Goal: Task Accomplishment & Management: Use online tool/utility

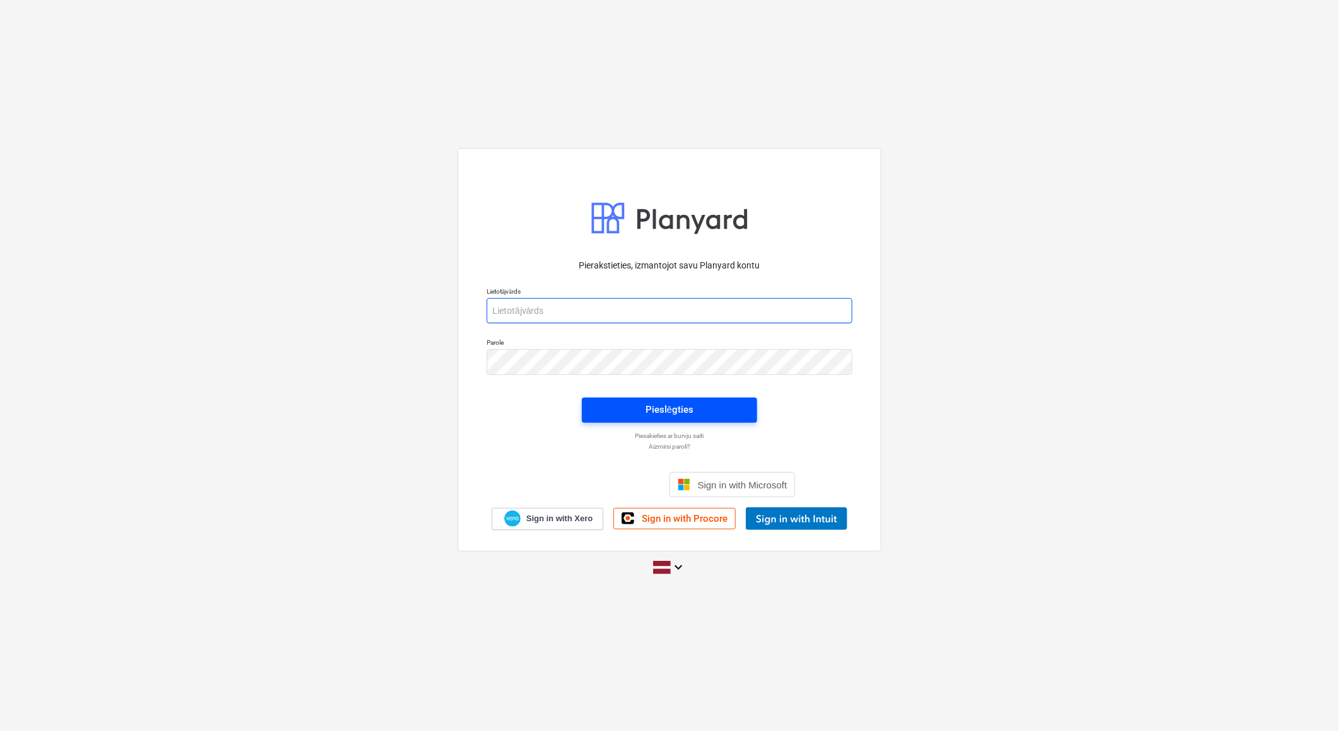
type input "[EMAIL_ADDRESS][DOMAIN_NAME]"
click at [698, 406] on span "Pieslēgties" at bounding box center [669, 410] width 145 height 16
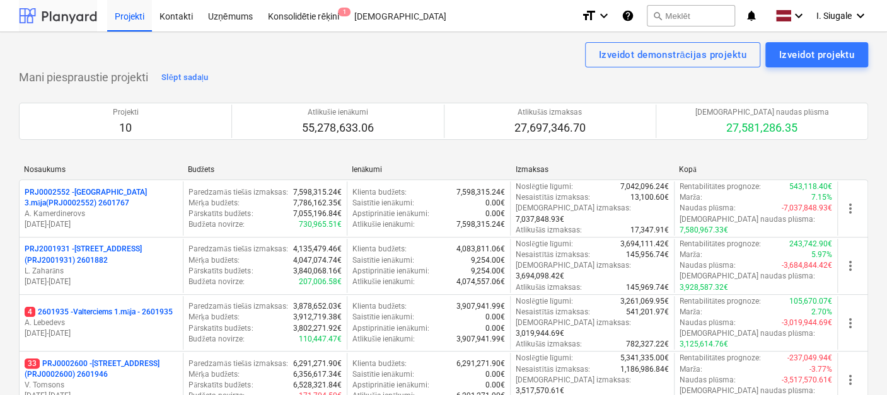
click at [56, 16] on div at bounding box center [58, 16] width 78 height 32
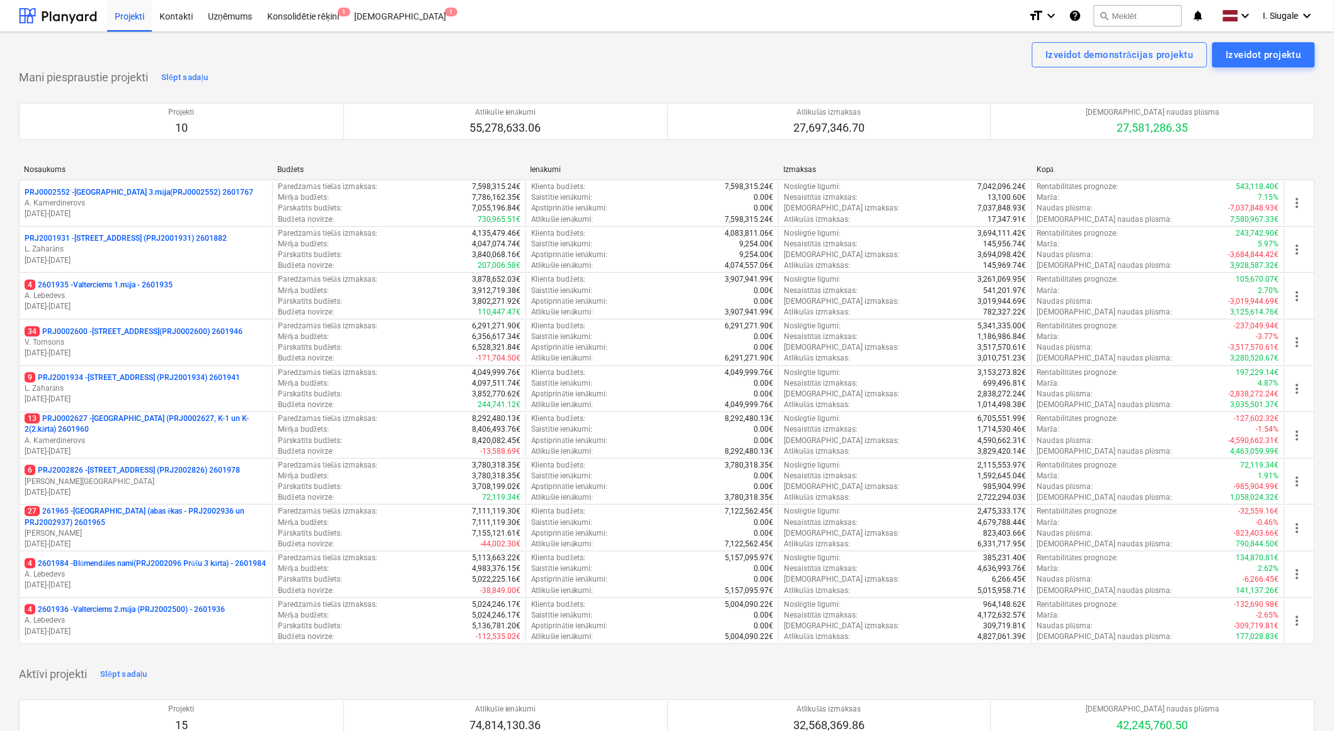
drag, startPoint x: 141, startPoint y: 333, endPoint x: 253, endPoint y: 329, distance: 111.6
click at [141, 333] on p "34 PRJ0002600 - [STREET_ADDRESS](PRJ0002600) 2601946" at bounding box center [134, 332] width 218 height 11
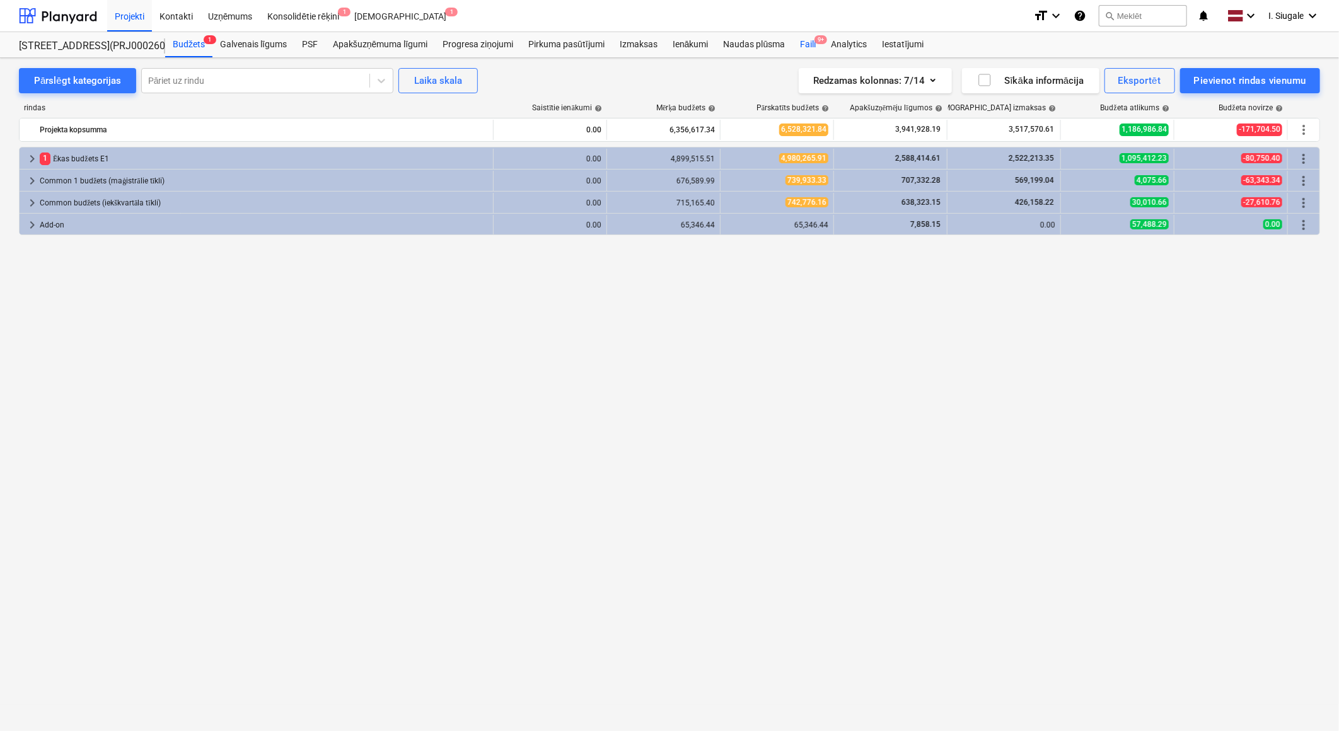
click at [808, 46] on div "Faili 9+" at bounding box center [807, 44] width 31 height 25
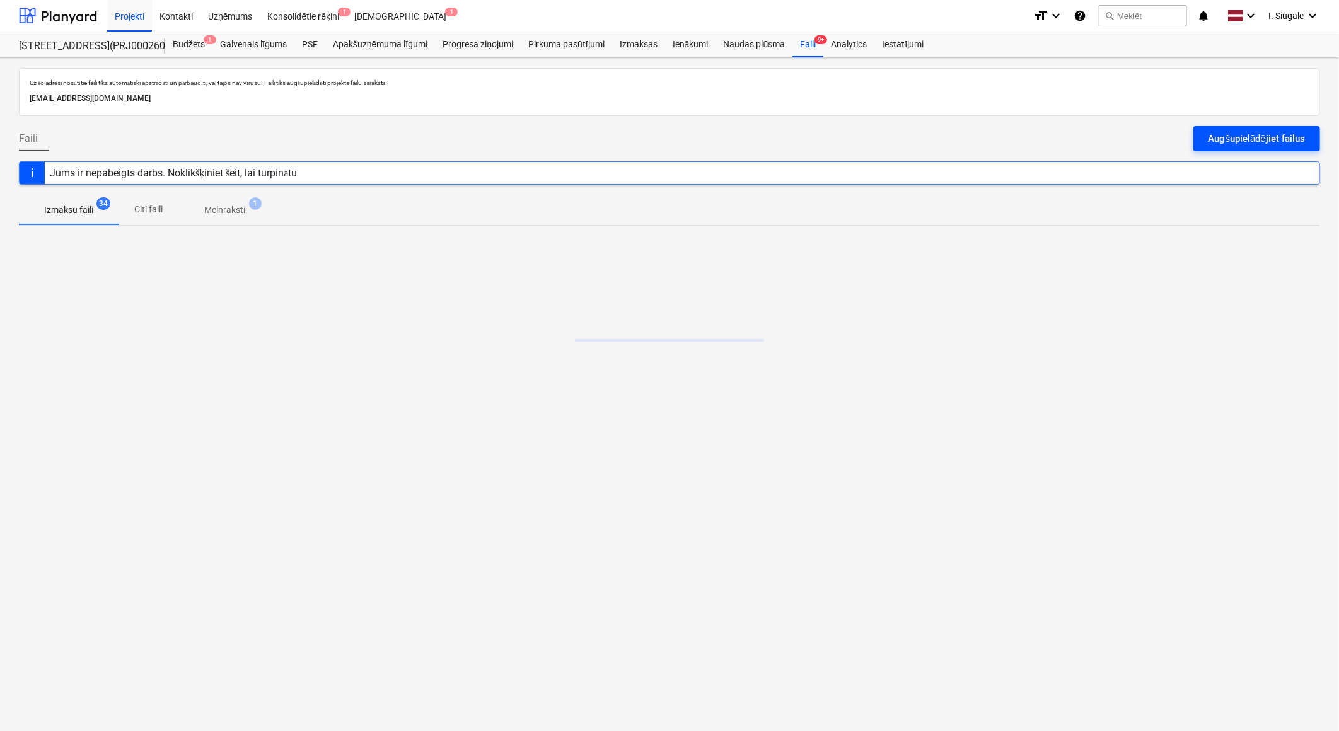
click at [1225, 134] on div "Augšupielādējiet failus" at bounding box center [1256, 138] width 96 height 16
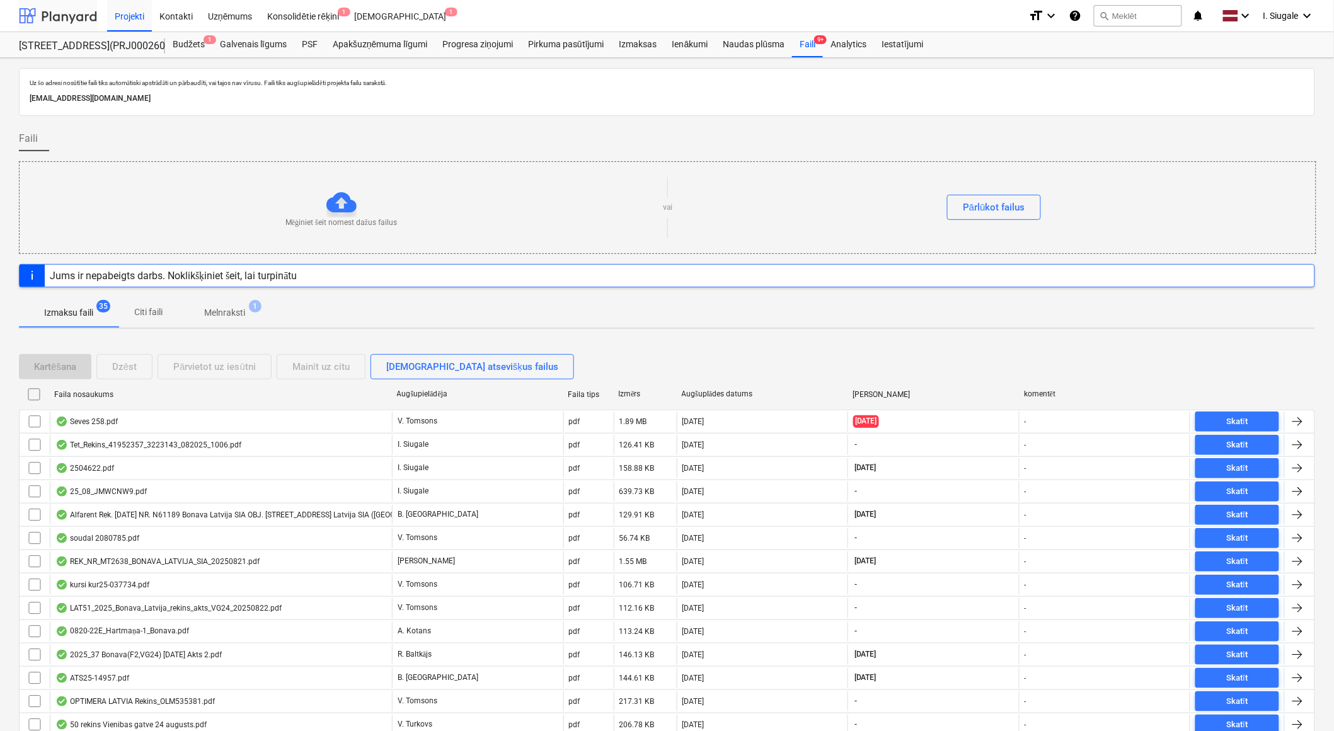
click at [72, 17] on div at bounding box center [58, 16] width 78 height 32
